Goal: Task Accomplishment & Management: Manage account settings

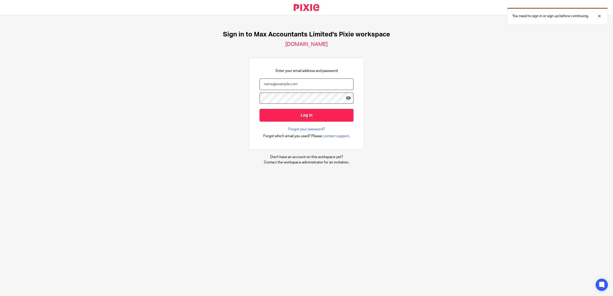
click at [297, 83] on input "email" at bounding box center [306, 84] width 94 height 11
click at [496, 52] on div "Sign in to Max Accountants Limited's Pixie workspace [DOMAIN_NAME] Enter your e…" at bounding box center [306, 97] width 613 height 165
type input "[PERSON_NAME][EMAIL_ADDRESS][DOMAIN_NAME]"
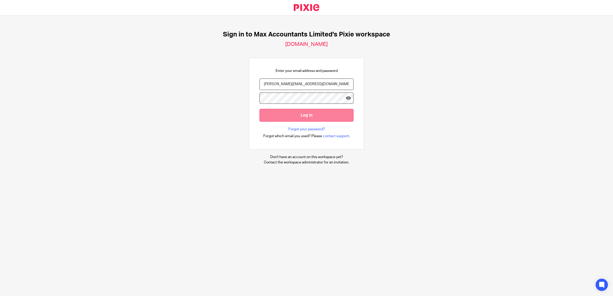
click at [303, 114] on input "Log in" at bounding box center [306, 115] width 94 height 13
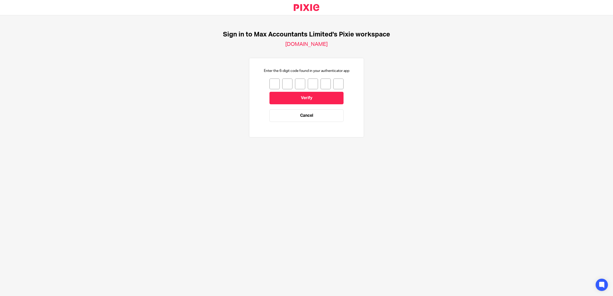
click at [269, 82] on input "number" at bounding box center [274, 84] width 10 height 11
type input "0"
type input "6"
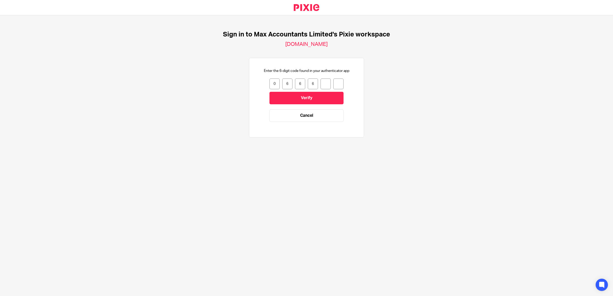
type input "6"
type input "0"
click at [297, 99] on input "Verify" at bounding box center [306, 98] width 74 height 13
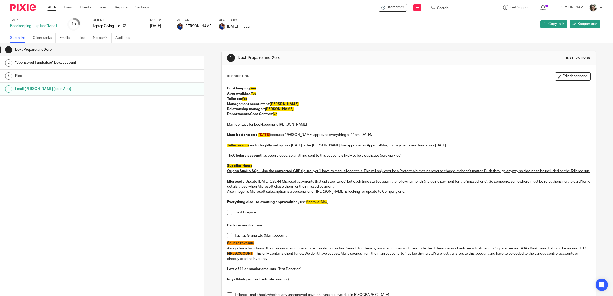
click at [46, 89] on h1 "Email Dave (cc in Alex)" at bounding box center [76, 89] width 123 height 8
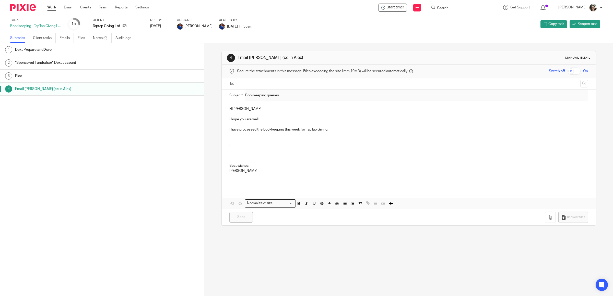
click at [38, 50] on h1 "Dext Prepare and Xero" at bounding box center [76, 50] width 123 height 8
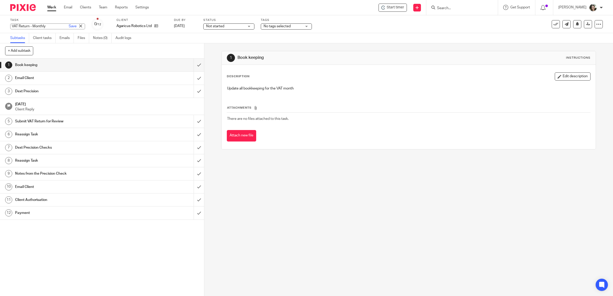
click at [11, 24] on input "VAT Return - Monthly" at bounding box center [47, 26] width 75 height 6
type input "July VAT Return - Monthly"
click at [345, 28] on div "Task July VAT Return - Monthly Save Renaming... 0 /12 Client Agaricus Robotics …" at bounding box center [256, 24] width 493 height 12
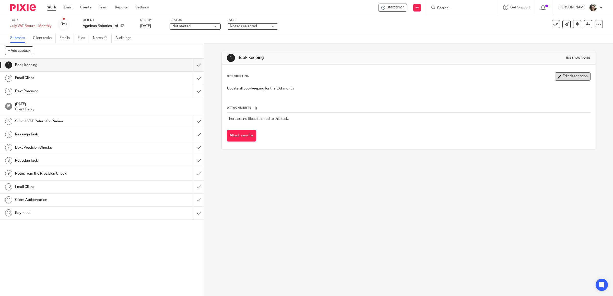
click at [558, 75] on button "Edit description" at bounding box center [572, 76] width 36 height 8
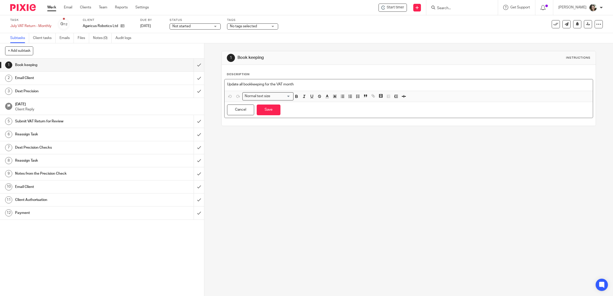
click at [227, 84] on p "Update all bookkeeping for the VAT month" at bounding box center [408, 84] width 363 height 5
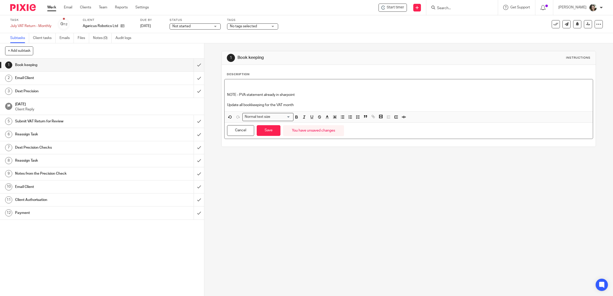
drag, startPoint x: 237, startPoint y: 94, endPoint x: 262, endPoint y: 94, distance: 25.5
click at [237, 94] on p "NOTE - PVA statement already in sharpoint" at bounding box center [408, 94] width 363 height 5
click at [262, 133] on button "Save" at bounding box center [268, 130] width 24 height 11
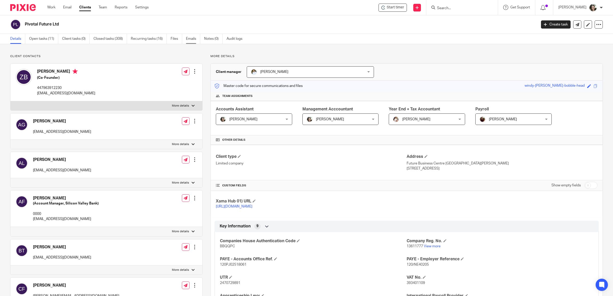
click at [193, 40] on link "Emails" at bounding box center [193, 39] width 14 height 10
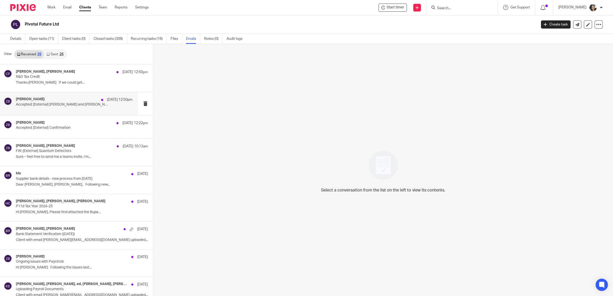
click at [43, 103] on p "Accepted: [External] [PERSON_NAME] and [PERSON_NAME]" at bounding box center [62, 105] width 93 height 4
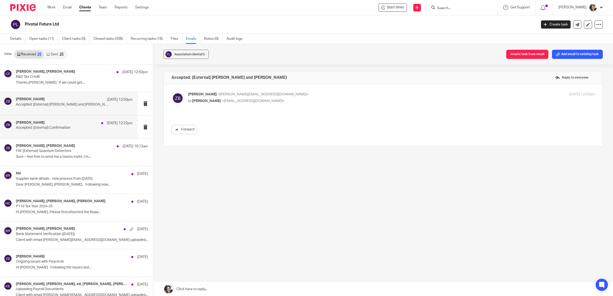
click at [41, 130] on p "Accepted: [External] Confirmation" at bounding box center [62, 128] width 93 height 4
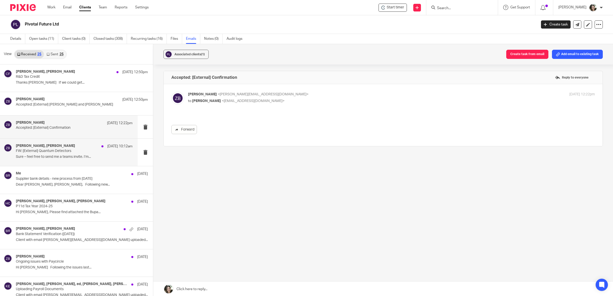
click at [54, 151] on p "FW: [External] Quantum Detectors" at bounding box center [62, 151] width 93 height 4
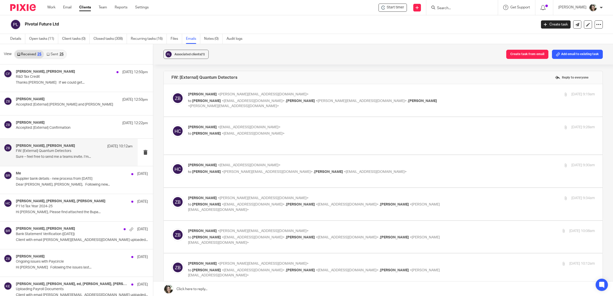
click at [273, 97] on p "[PERSON_NAME] <[EMAIL_ADDRESS][DOMAIN_NAME]>" at bounding box center [323, 94] width 271 height 5
checkbox input "true"
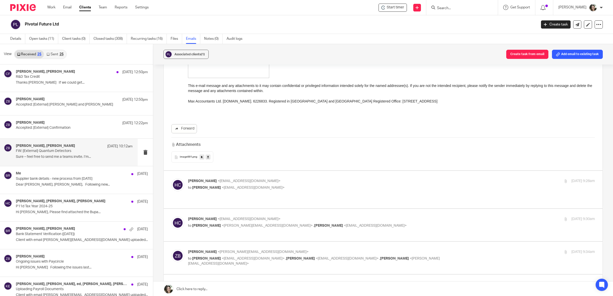
scroll to position [255, 0]
click at [277, 185] on p "to [PERSON_NAME] <[EMAIL_ADDRESS][DOMAIN_NAME]>" at bounding box center [323, 187] width 271 height 5
checkbox input "true"
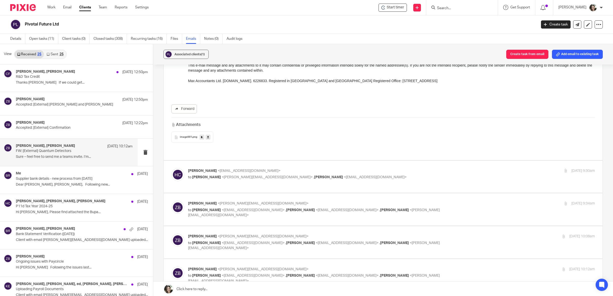
scroll to position [702, 0]
click at [256, 169] on span "<[EMAIL_ADDRESS][DOMAIN_NAME]>" at bounding box center [248, 171] width 63 height 4
checkbox input "true"
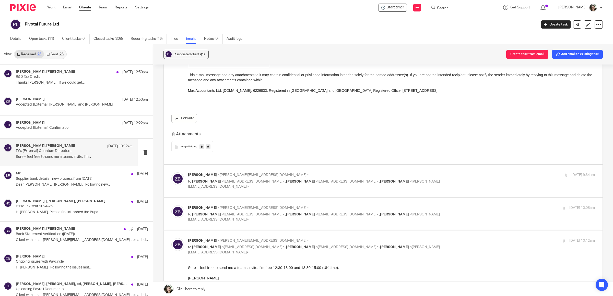
scroll to position [1148, 0]
click at [257, 172] on p "[PERSON_NAME] <[EMAIL_ADDRESS][DOMAIN_NAME]>" at bounding box center [323, 174] width 271 height 5
checkbox input "true"
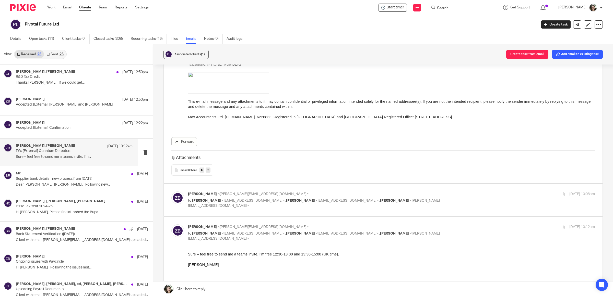
scroll to position [1659, 0]
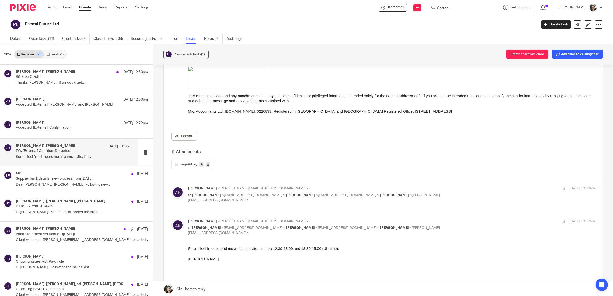
click at [266, 178] on label at bounding box center [383, 194] width 438 height 32
click at [171, 186] on input "checkbox" at bounding box center [171, 186] width 0 height 0
checkbox input "true"
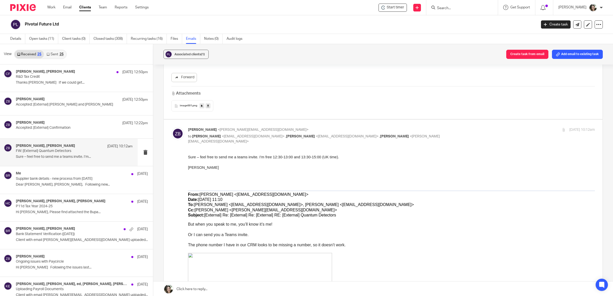
scroll to position [2378, 0]
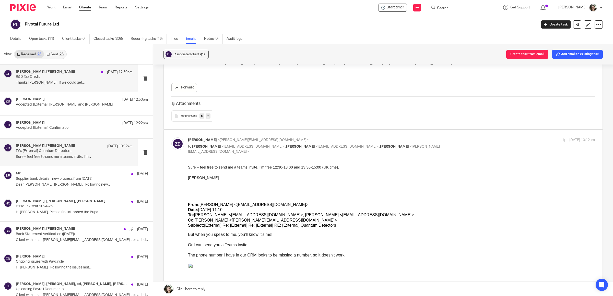
click at [57, 72] on h4 "[PERSON_NAME], [PERSON_NAME]" at bounding box center [45, 72] width 59 height 4
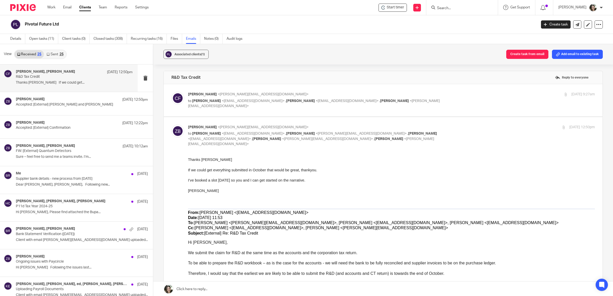
scroll to position [0, 0]
click at [278, 93] on p "[PERSON_NAME] <[PERSON_NAME][EMAIL_ADDRESS][DOMAIN_NAME]>" at bounding box center [323, 94] width 271 height 5
checkbox input "true"
